Goal: Check status: Check status

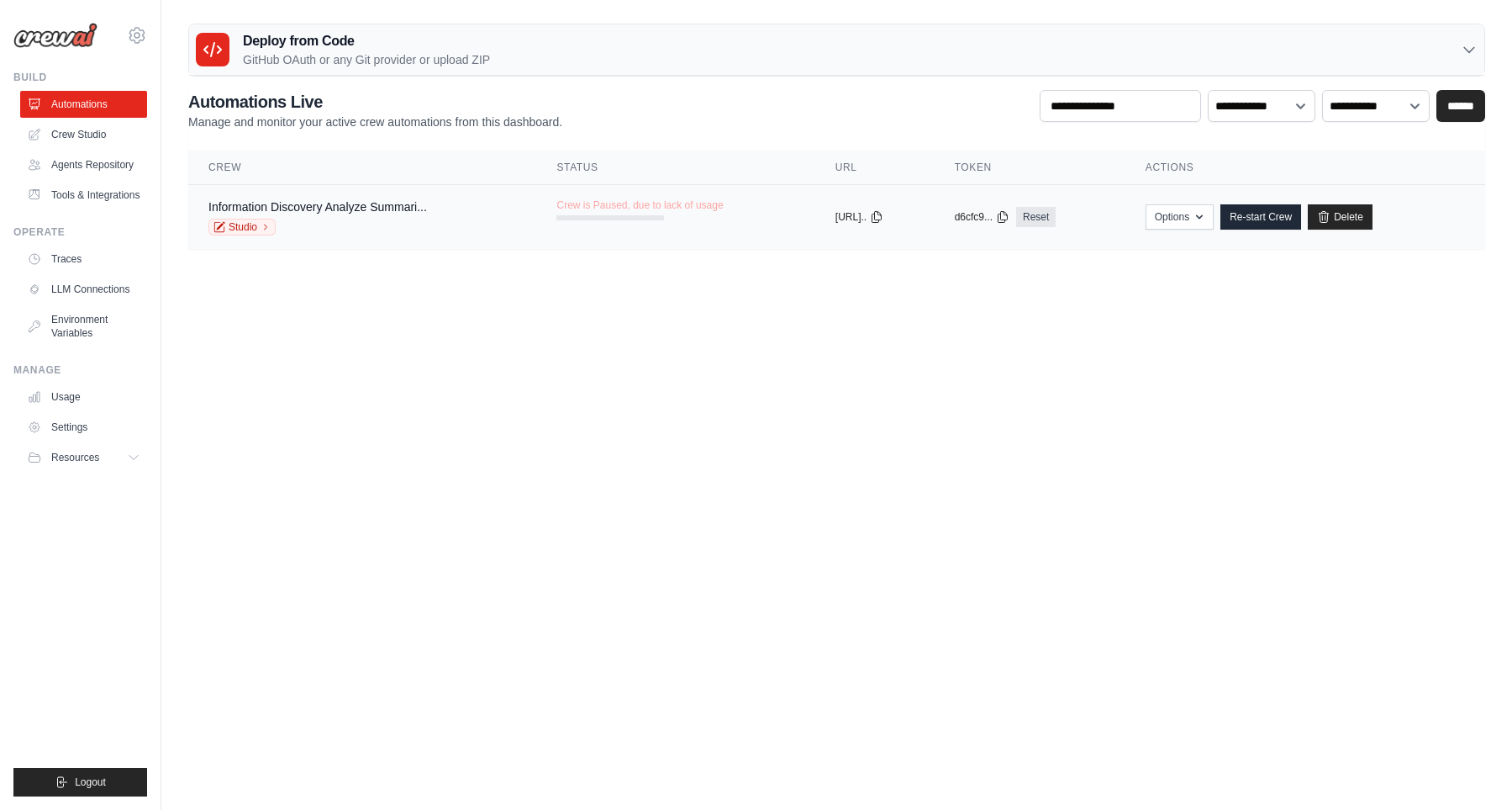
click at [597, 240] on tr "Information Discovery Analyze Summari... Studio Crew is Paused, due to lack of …" at bounding box center [836, 217] width 1297 height 65
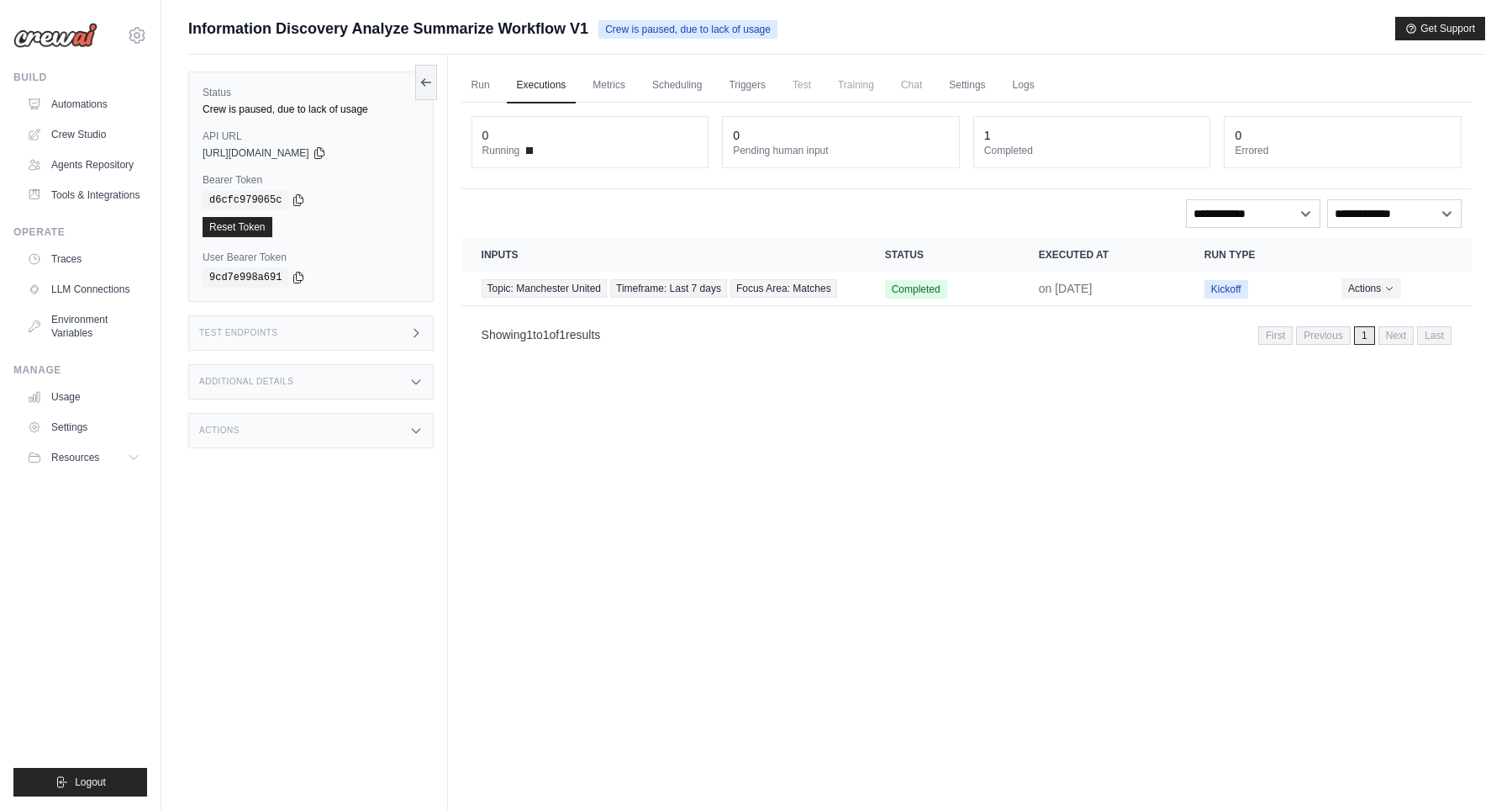
click at [787, 441] on div "Run Executions Metrics Scheduling Triggers Test Training Chat Settings Logs 0 R…" at bounding box center [966, 459] width 1037 height 810
drag, startPoint x: 1047, startPoint y: 303, endPoint x: 1112, endPoint y: 295, distance: 65.5
click at [1112, 295] on td "on [DATE]" at bounding box center [1101, 289] width 165 height 34
click at [1109, 335] on div "Showing 1 to 1 of 1 results First Previous 1 Next Last" at bounding box center [966, 334] width 1010 height 43
click at [122, 775] on button "Logout" at bounding box center [80, 782] width 134 height 29
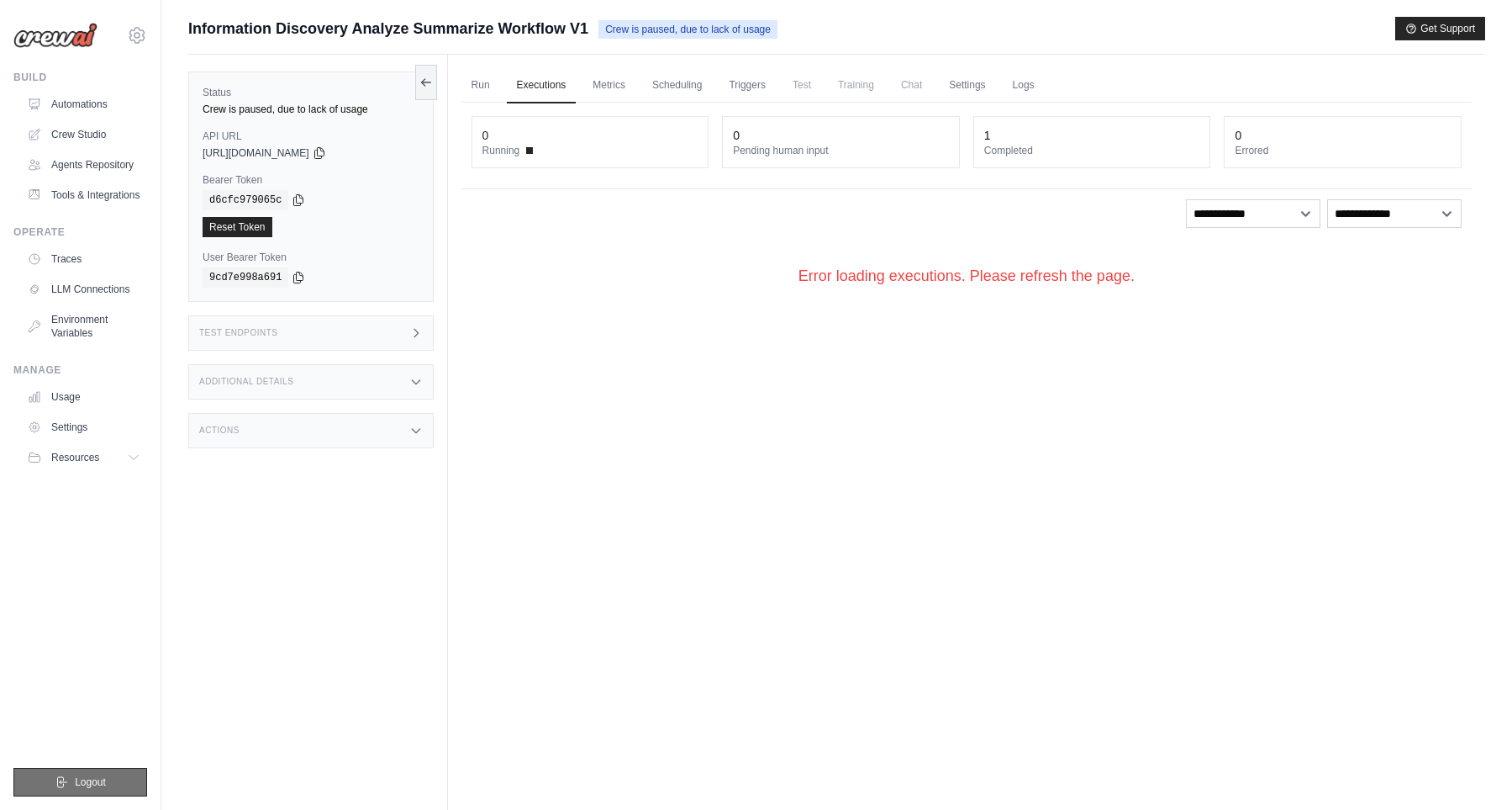
click at [81, 772] on button "Logout" at bounding box center [80, 782] width 134 height 29
